Goal: Task Accomplishment & Management: Use online tool/utility

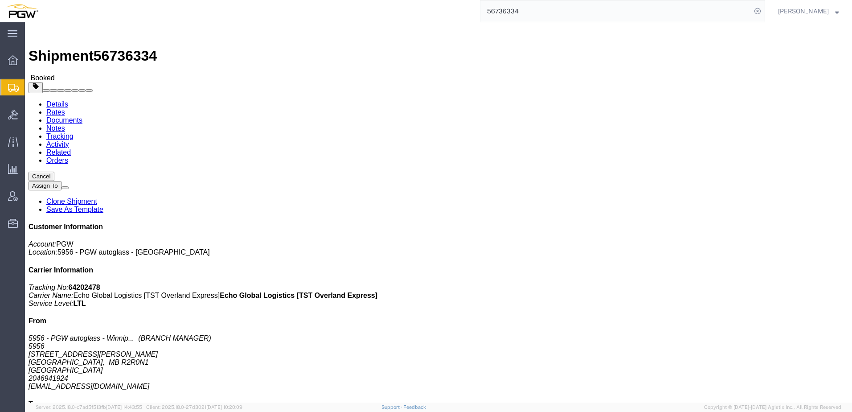
click at [0, 0] on span "Shipment Manager" at bounding box center [0, 0] width 0 height 0
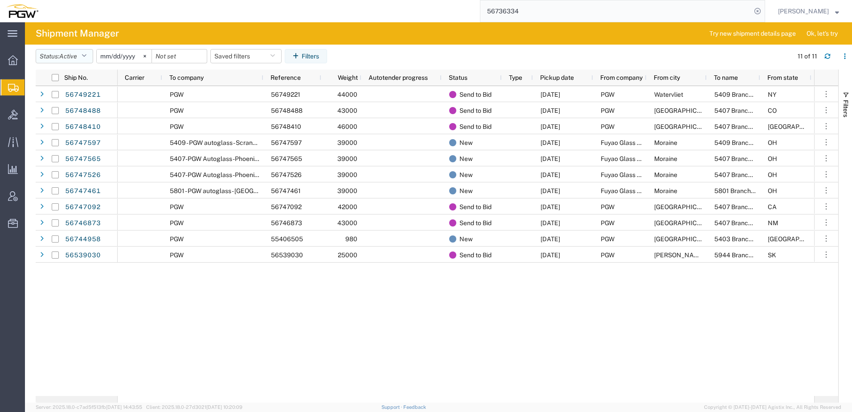
click at [59, 54] on button "Status: Active" at bounding box center [64, 56] width 57 height 14
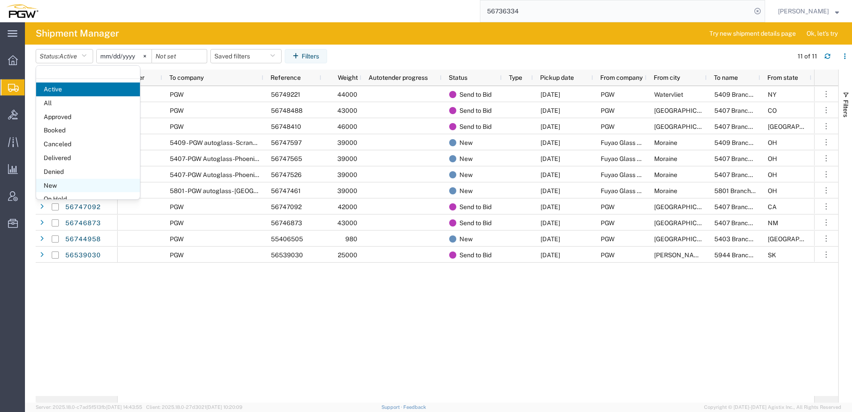
click at [54, 186] on span "New" at bounding box center [88, 186] width 104 height 14
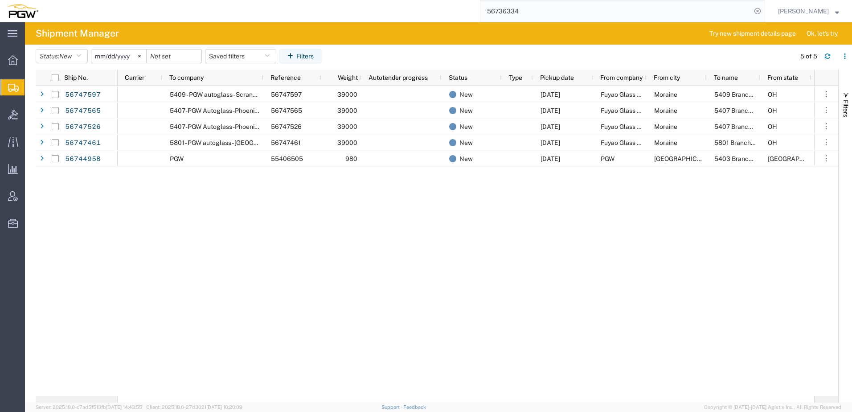
drag, startPoint x: 274, startPoint y: 394, endPoint x: 452, endPoint y: 395, distance: 178.3
click at [463, 394] on div "5409 - PGW autoglass - Scranton 56747597 39000 New [DATE] Fuyao Glass America I…" at bounding box center [466, 241] width 697 height 310
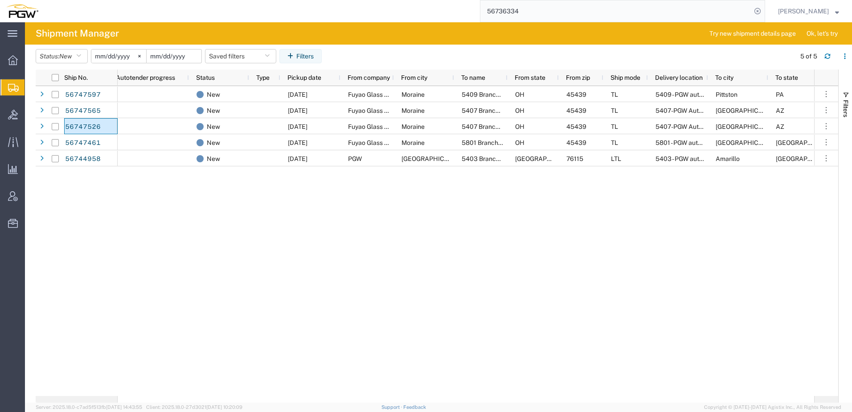
click at [172, 54] on input "date" at bounding box center [174, 55] width 55 height 13
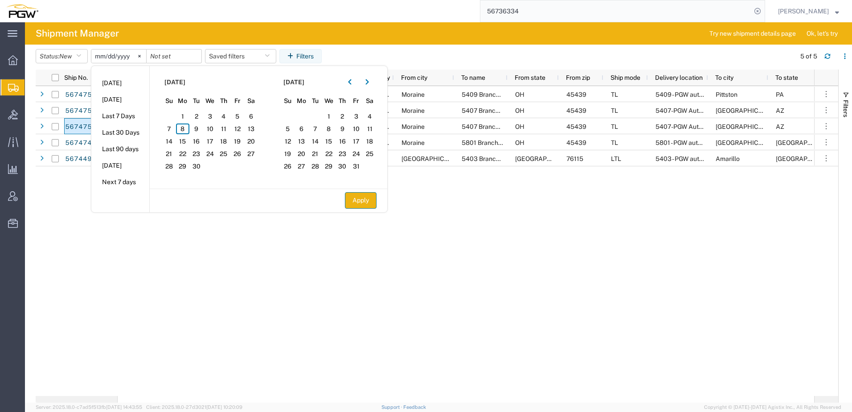
click at [373, 203] on button "Apply" at bounding box center [361, 200] width 32 height 16
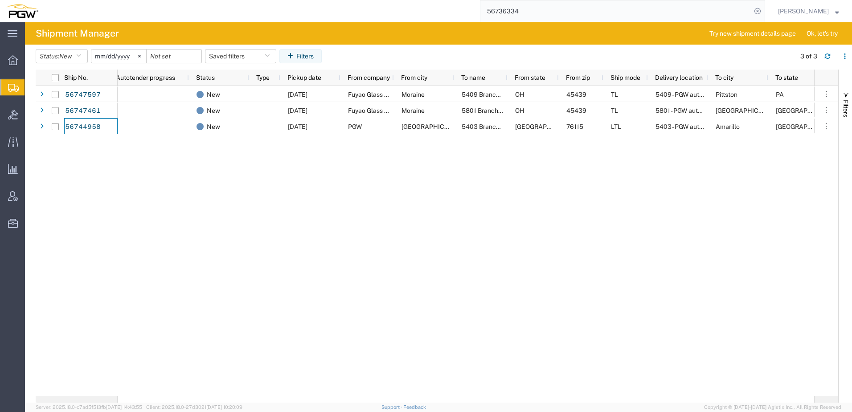
click at [222, 201] on div "56747597 39000 New [DATE] Fuyao Glass America Inc [GEOGRAPHIC_DATA] 5409 Branch…" at bounding box center [466, 241] width 697 height 310
click at [103, 172] on div "56747597 56747461 56744958 56747597 39000 New [DATE] Fuyao Glass America Inc Mo…" at bounding box center [437, 241] width 803 height 310
click at [55, 54] on button "Status: New" at bounding box center [62, 56] width 52 height 14
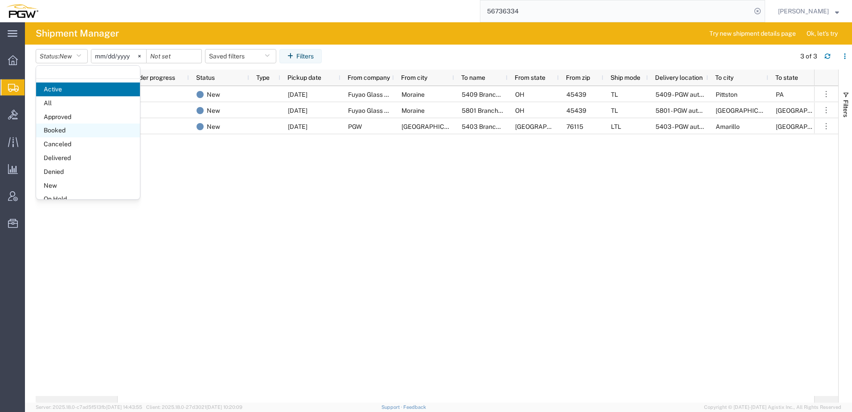
click at [52, 131] on span "Booked" at bounding box center [88, 130] width 104 height 14
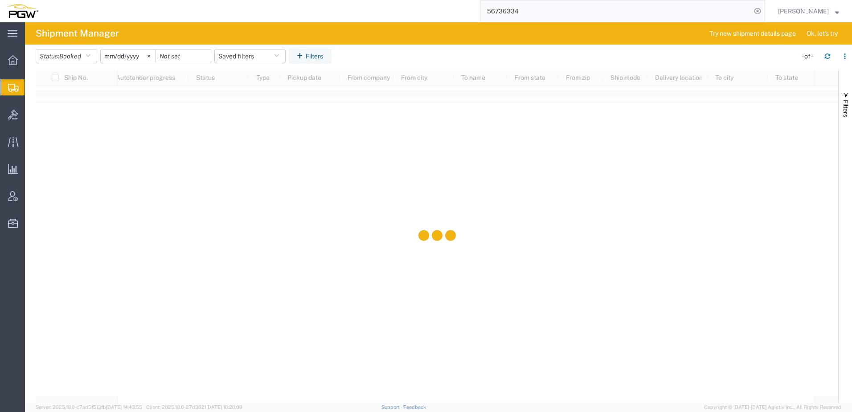
click at [134, 58] on input "[DATE]" at bounding box center [128, 55] width 55 height 13
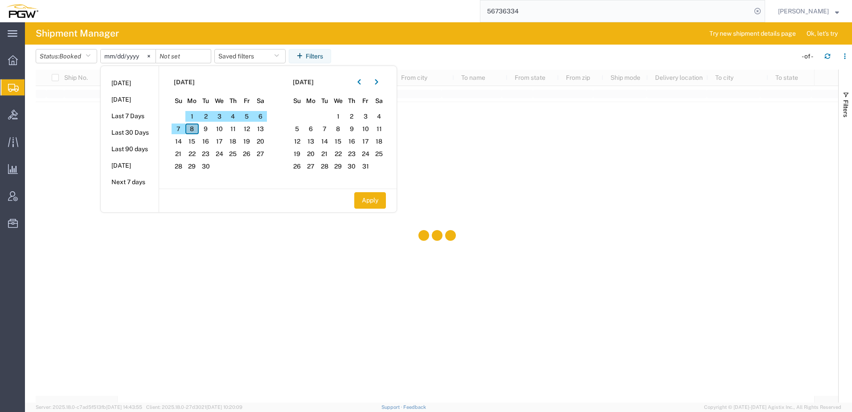
click at [196, 128] on span "8" at bounding box center [192, 128] width 14 height 11
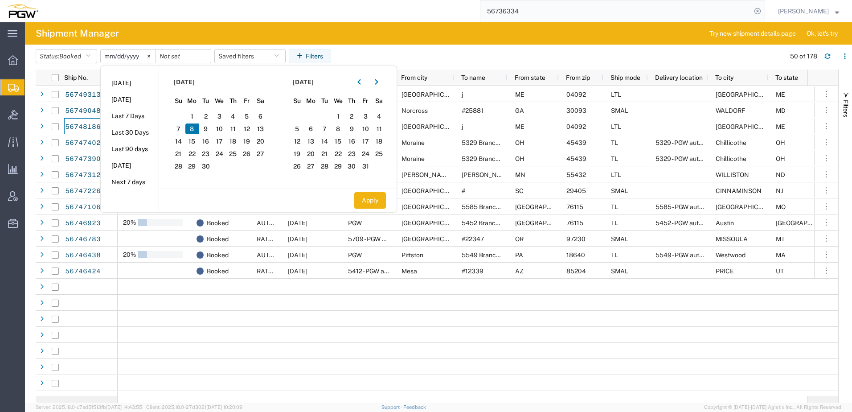
click at [193, 128] on span "8" at bounding box center [192, 128] width 14 height 11
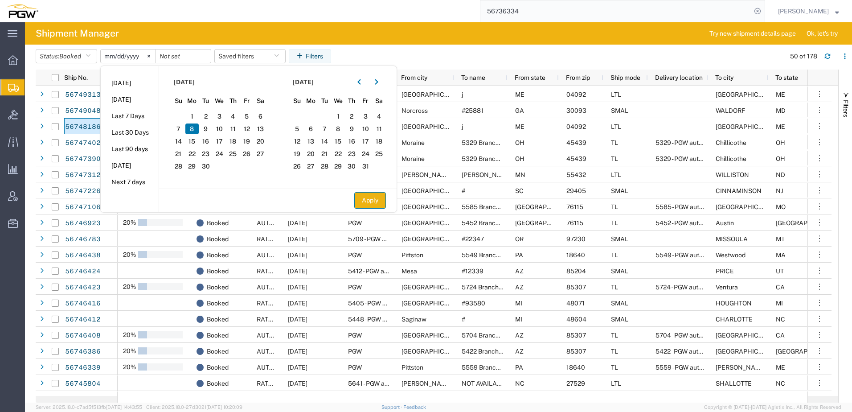
click at [362, 204] on button "Apply" at bounding box center [370, 200] width 32 height 16
type input "[DATE]"
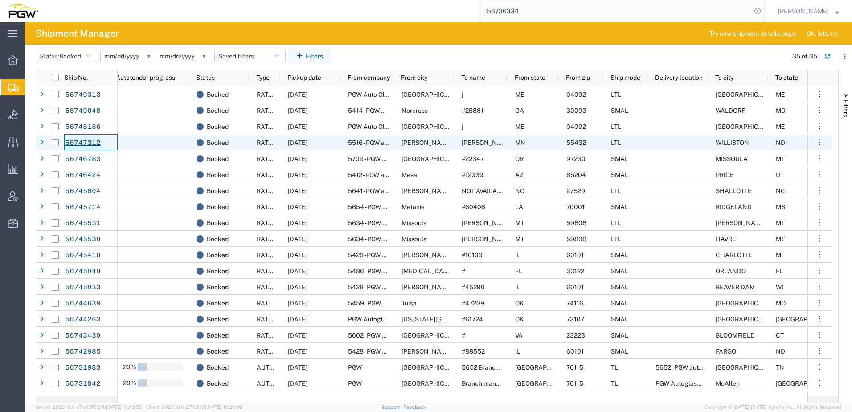
click at [90, 144] on link "56747312" at bounding box center [83, 143] width 37 height 14
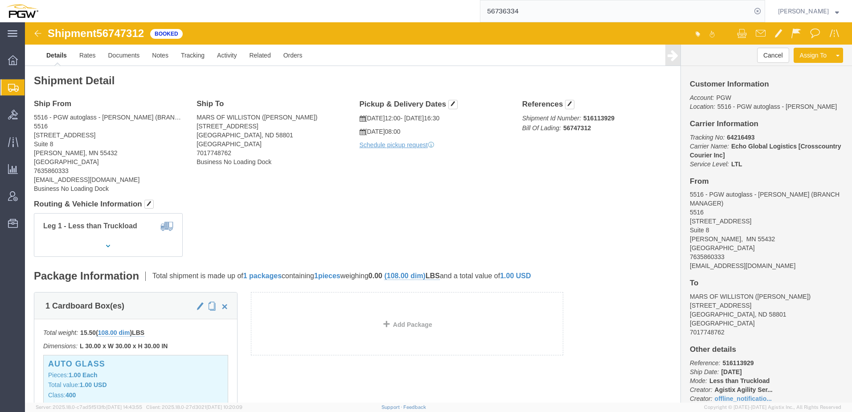
click img
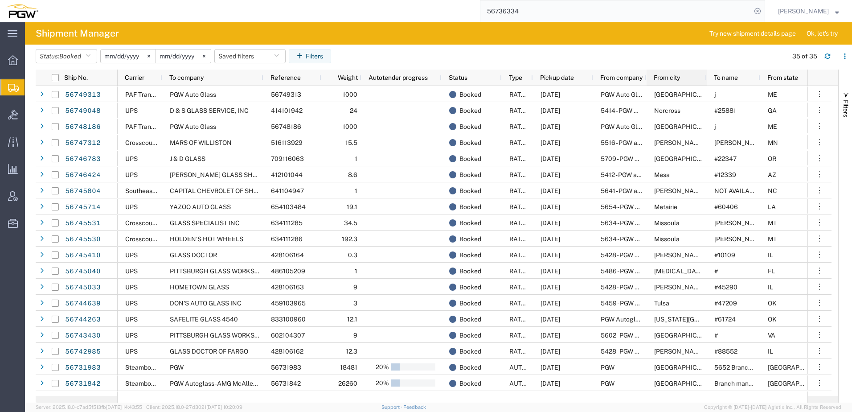
click at [673, 77] on span "From city" at bounding box center [667, 77] width 26 height 7
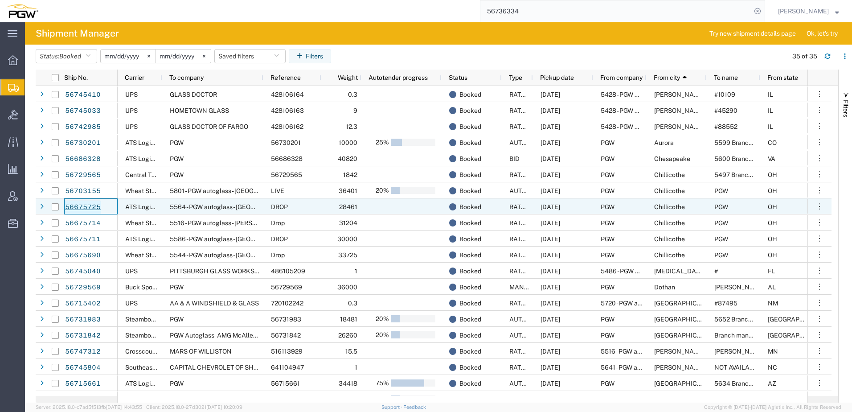
click at [78, 206] on link "56675725" at bounding box center [83, 207] width 37 height 14
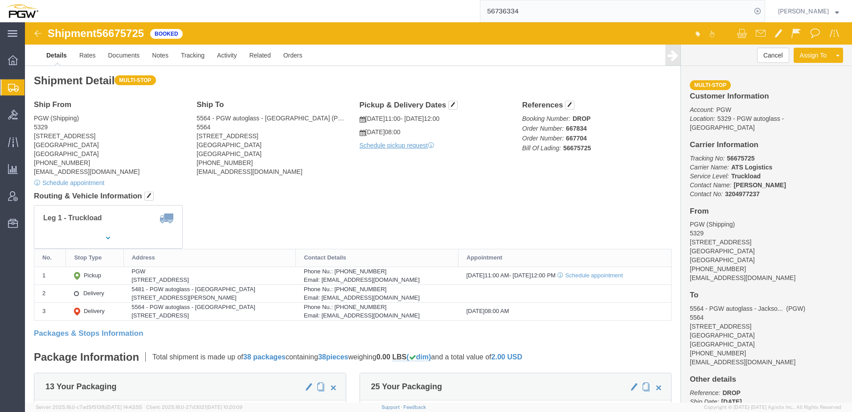
click at [0, 0] on span "Shipment Manager" at bounding box center [0, 0] width 0 height 0
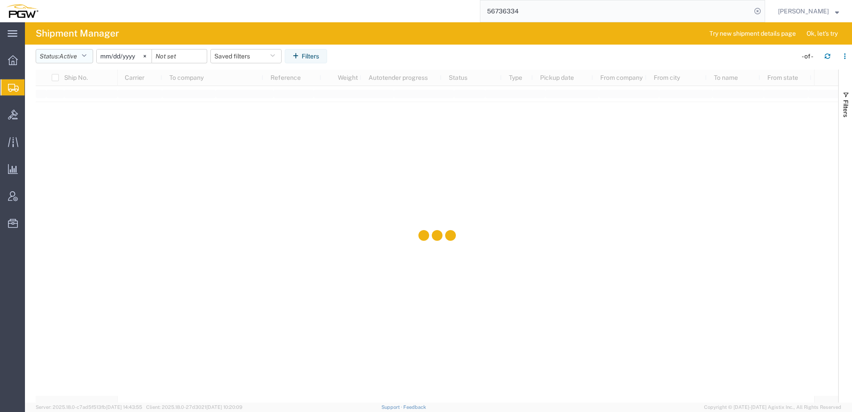
click at [56, 58] on button "Status: Active" at bounding box center [64, 56] width 57 height 14
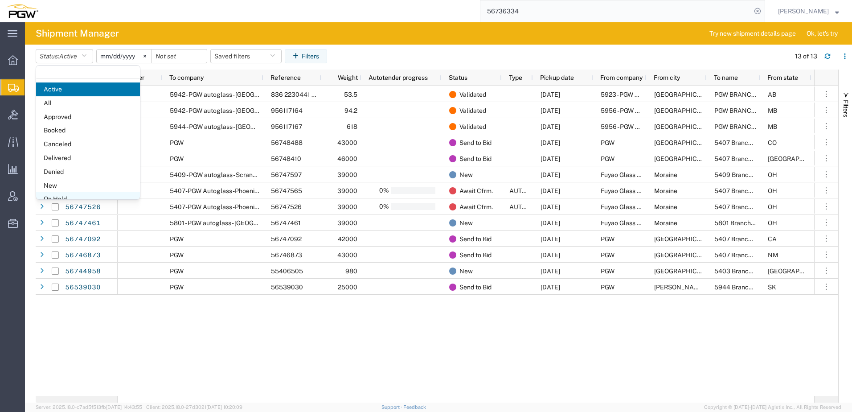
click at [60, 192] on span "On Hold" at bounding box center [88, 199] width 104 height 14
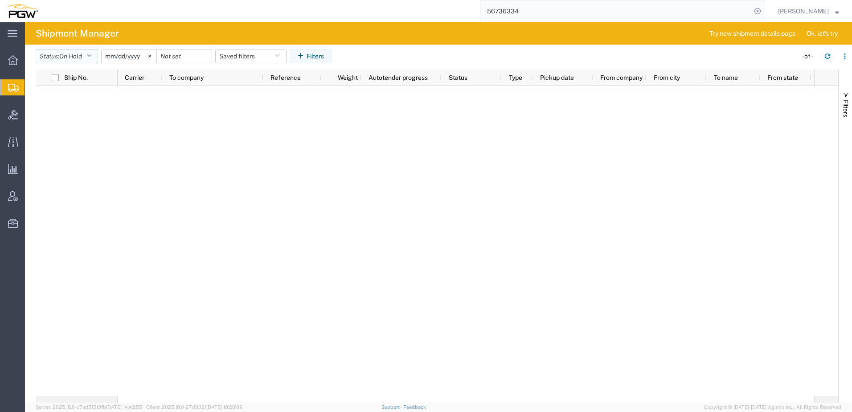
click at [49, 55] on button "Status: On Hold" at bounding box center [67, 56] width 62 height 14
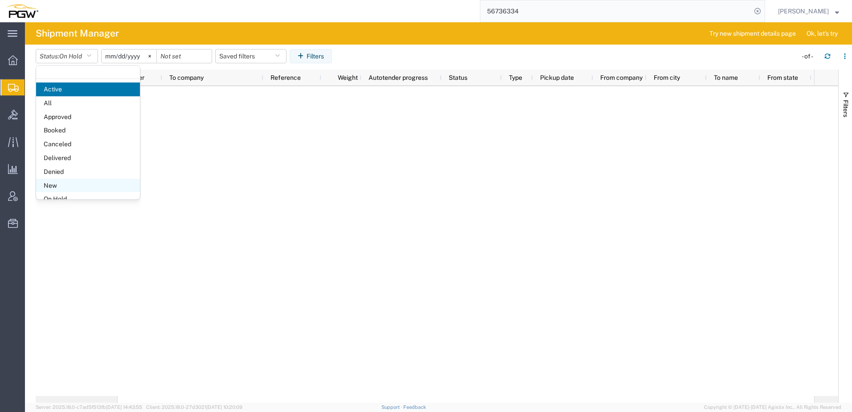
click at [77, 185] on span "New" at bounding box center [88, 186] width 104 height 14
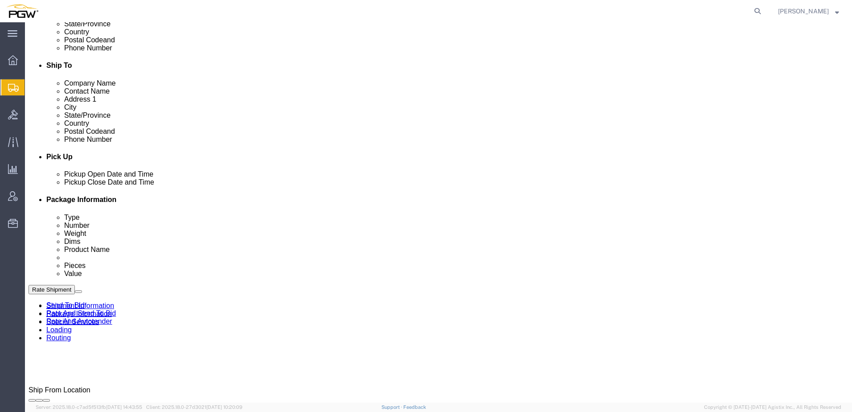
scroll to position [357, 0]
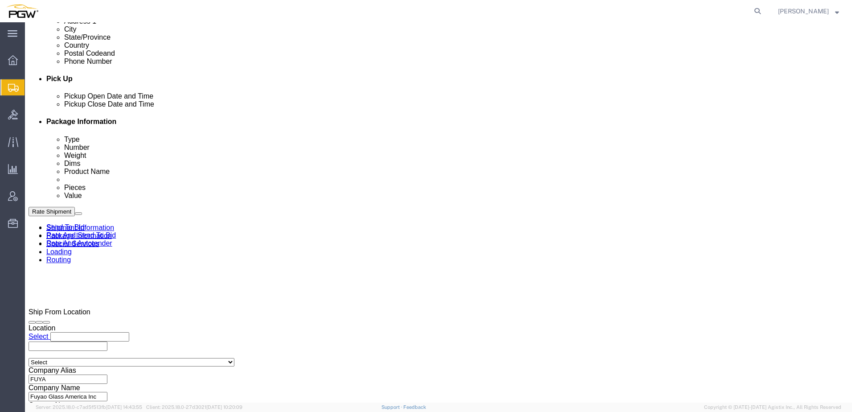
select select
select select "62351"
click icon
click link "Rate And Autotender"
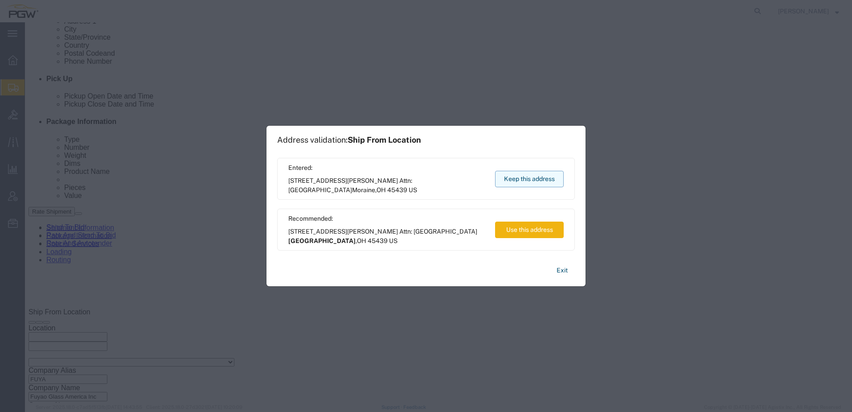
click at [542, 178] on button "Keep this address" at bounding box center [529, 179] width 69 height 16
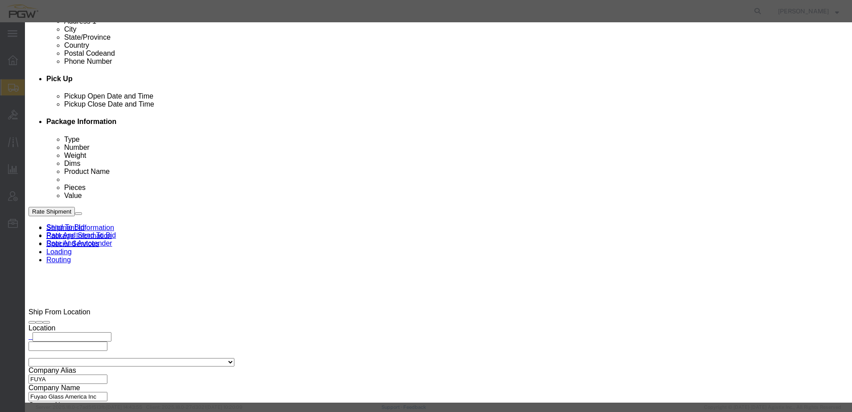
click input "2"
type input "1"
click input "1"
click select "Price Carrier Rank"
select select "LANE_RANK"
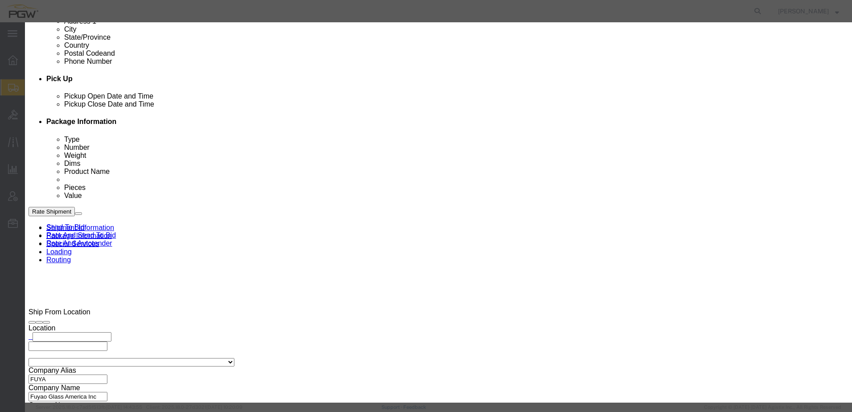
click select "Price Carrier Rank"
type input "2"
click input "2"
click button "Save Auto-Tender"
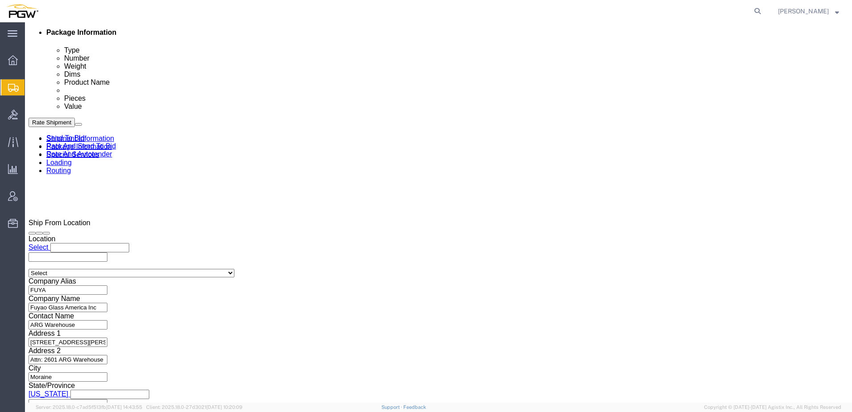
select select
select select "62351"
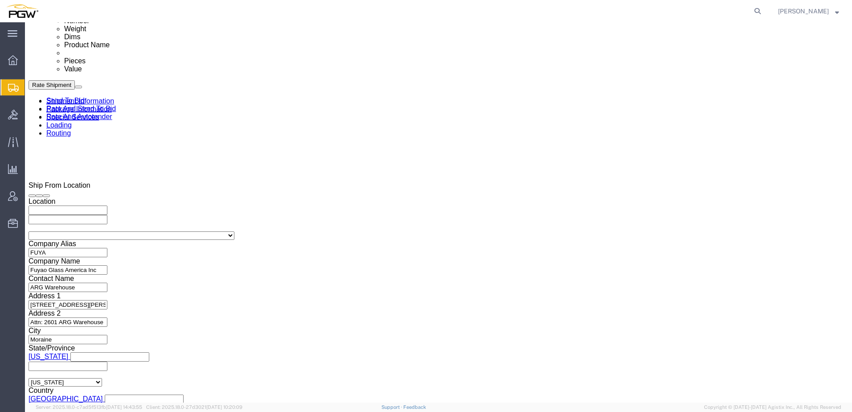
scroll to position [536, 0]
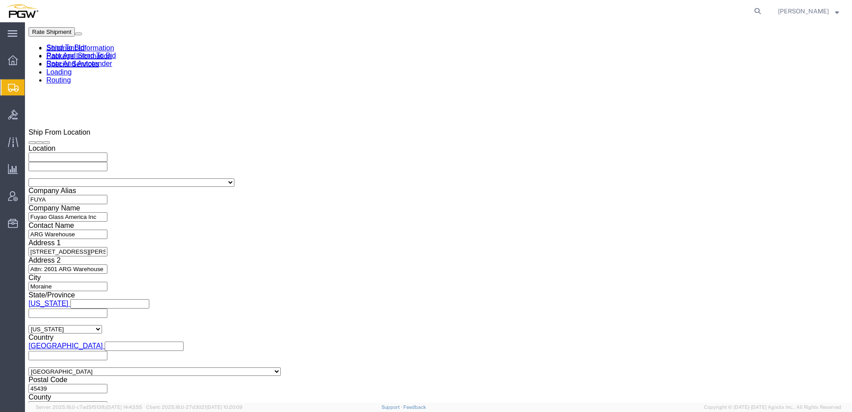
click link "Rate And Autotender"
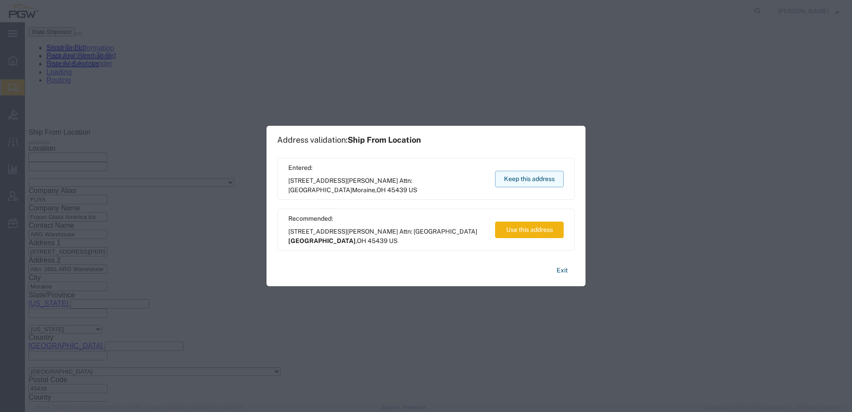
click at [552, 177] on button "Keep this address" at bounding box center [529, 179] width 69 height 16
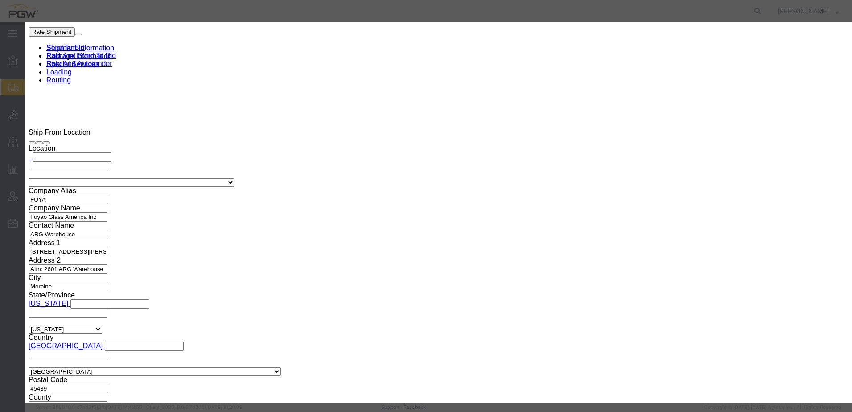
type input "2"
click input "2"
click select "Price Carrier Rank"
select select "LANE_RANK"
click select "Price Carrier Rank"
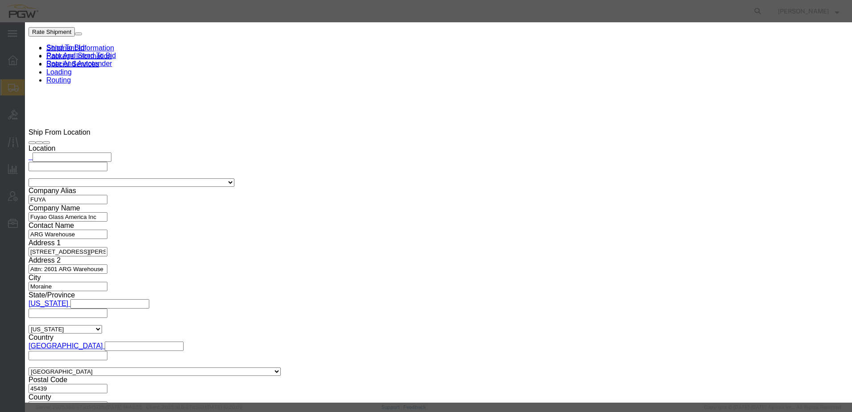
click button "Save Auto-Tender"
